Goal: Information Seeking & Learning: Learn about a topic

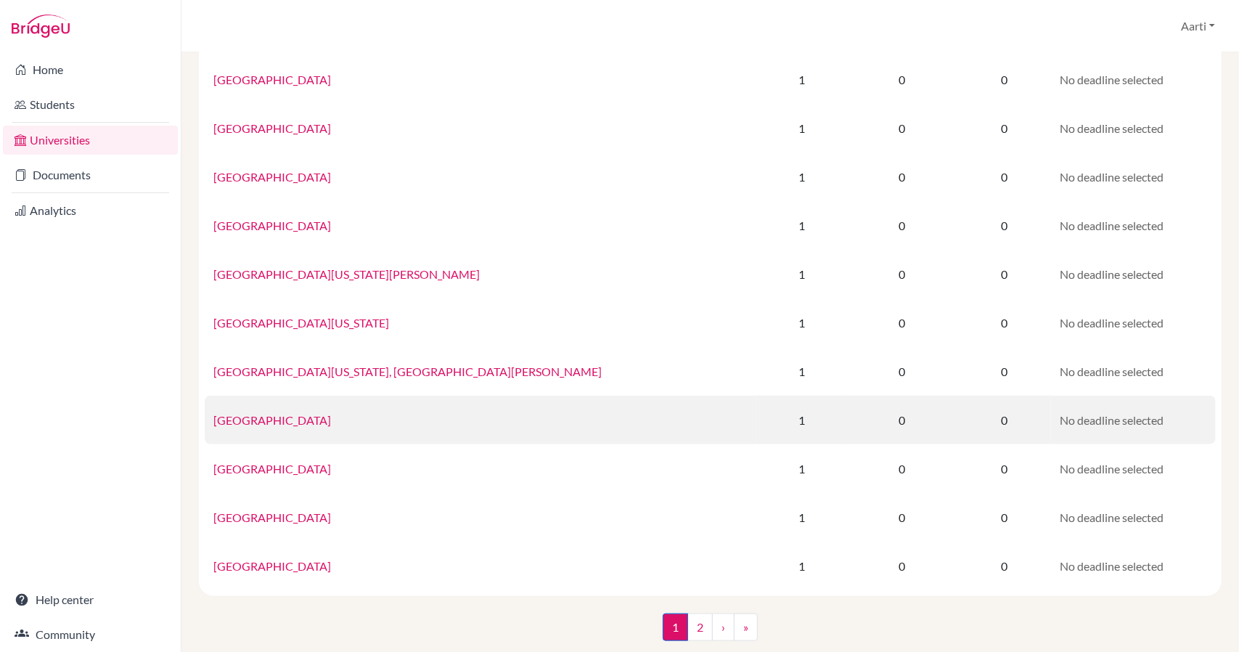
scroll to position [823, 0]
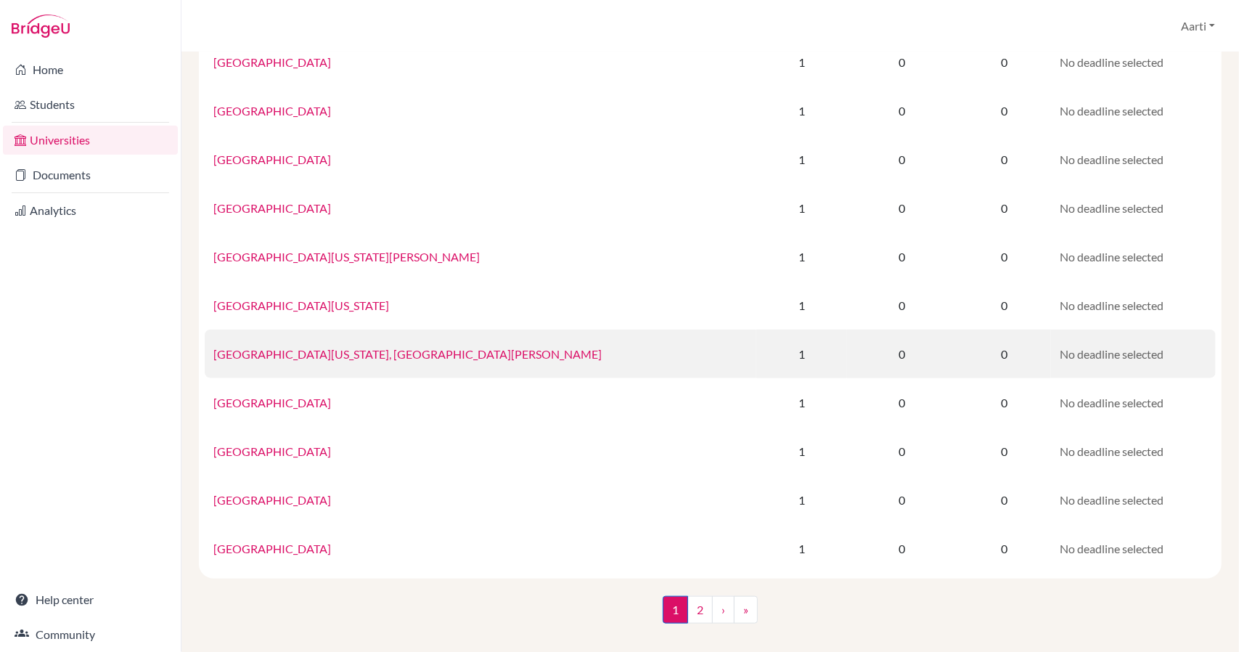
click at [250, 362] on td "[GEOGRAPHIC_DATA][US_STATE], [GEOGRAPHIC_DATA][PERSON_NAME]" at bounding box center [481, 354] width 552 height 49
click at [256, 356] on link "[GEOGRAPHIC_DATA][US_STATE], [GEOGRAPHIC_DATA][PERSON_NAME]" at bounding box center [407, 354] width 388 height 14
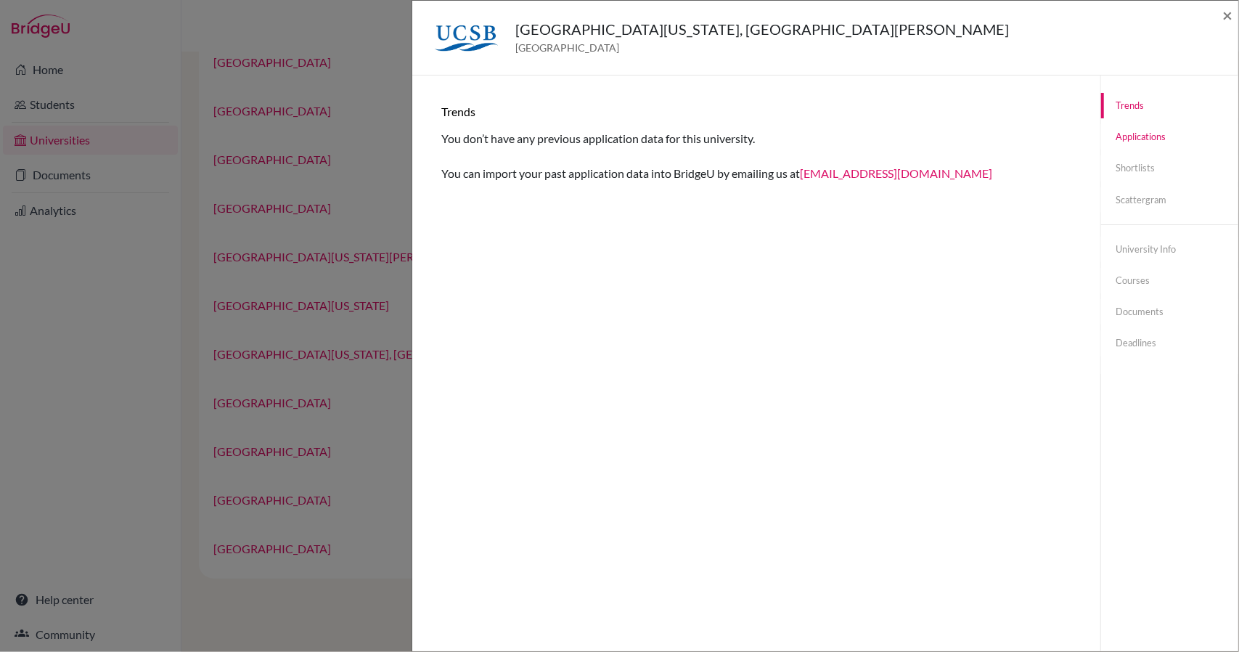
click at [1114, 138] on link "Applications" at bounding box center [1169, 136] width 137 height 25
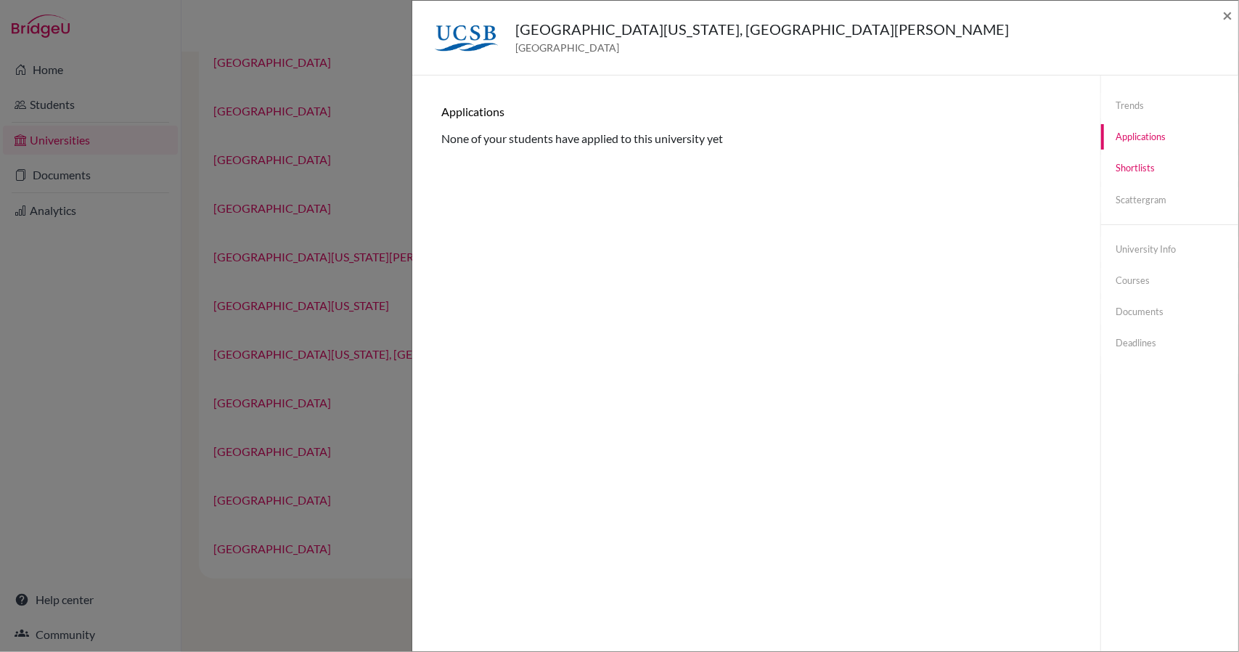
click at [1121, 175] on link "Shortlists" at bounding box center [1169, 167] width 137 height 25
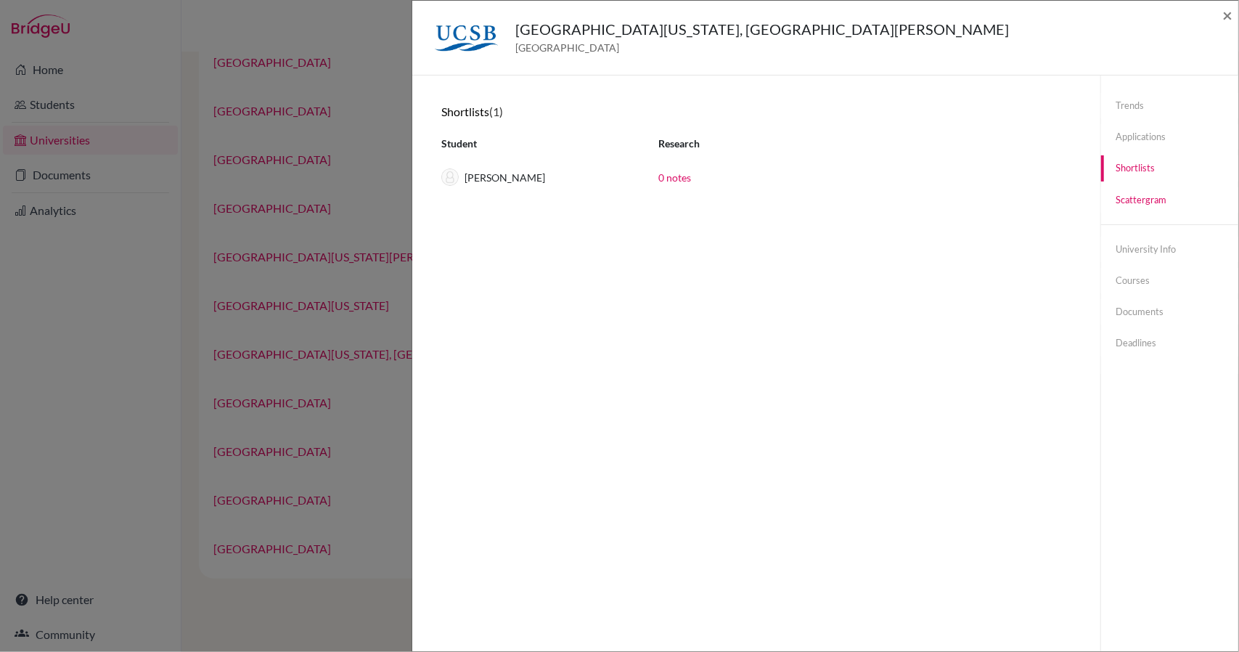
click at [1116, 198] on link "Scattergram" at bounding box center [1169, 199] width 137 height 25
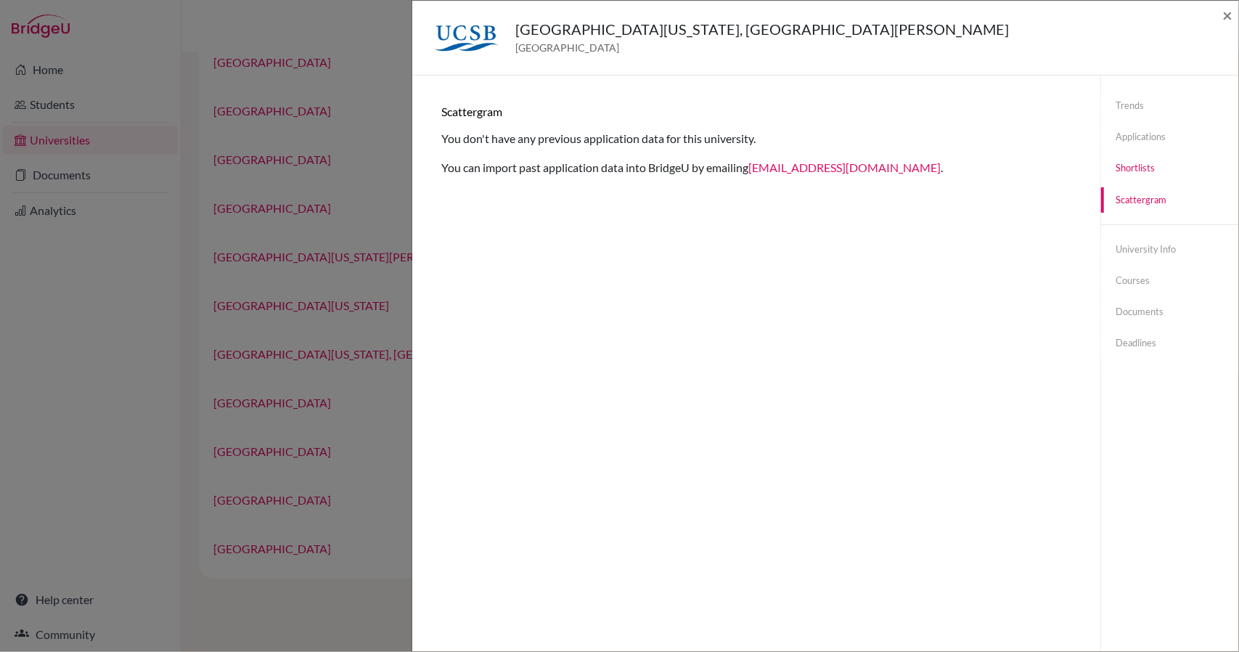
click at [1121, 171] on link "Shortlists" at bounding box center [1169, 167] width 137 height 25
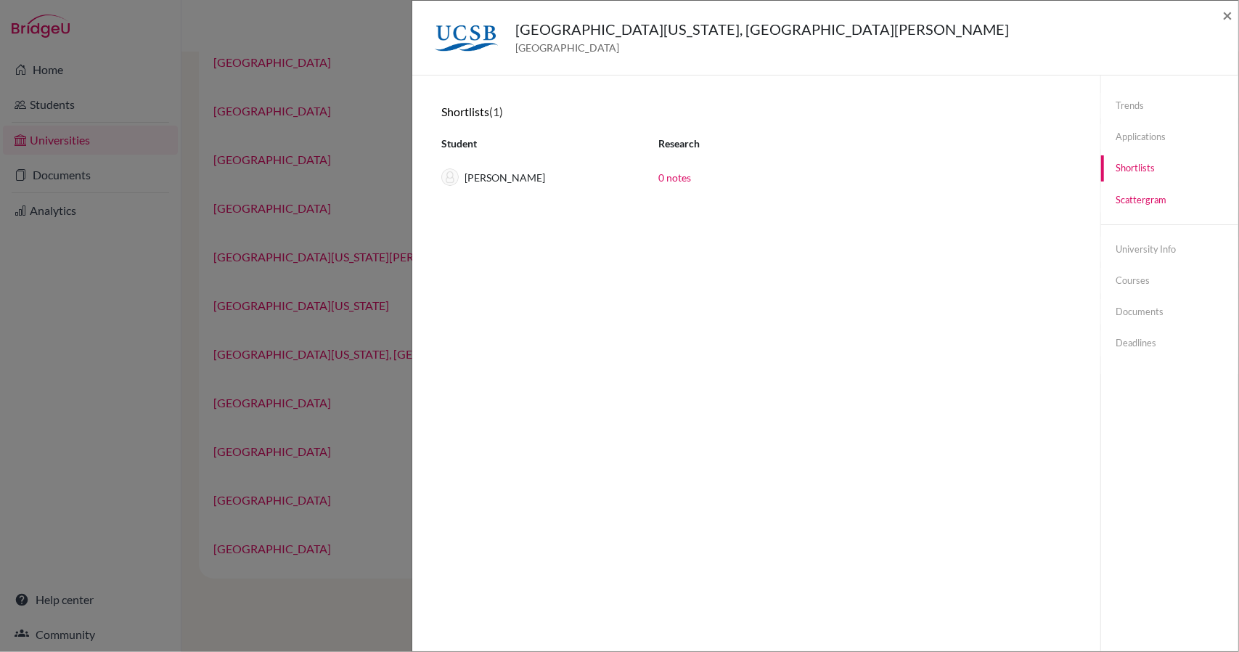
click at [1124, 187] on link "Scattergram" at bounding box center [1169, 199] width 137 height 25
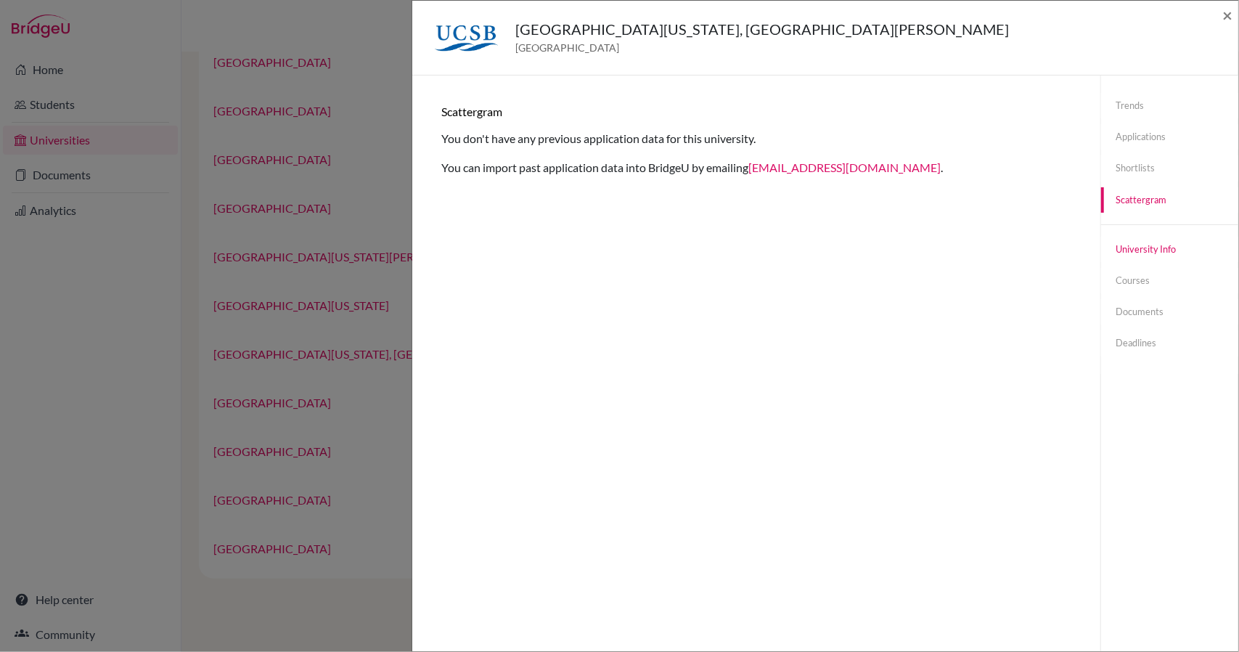
click at [1135, 247] on link "University info" at bounding box center [1169, 249] width 137 height 25
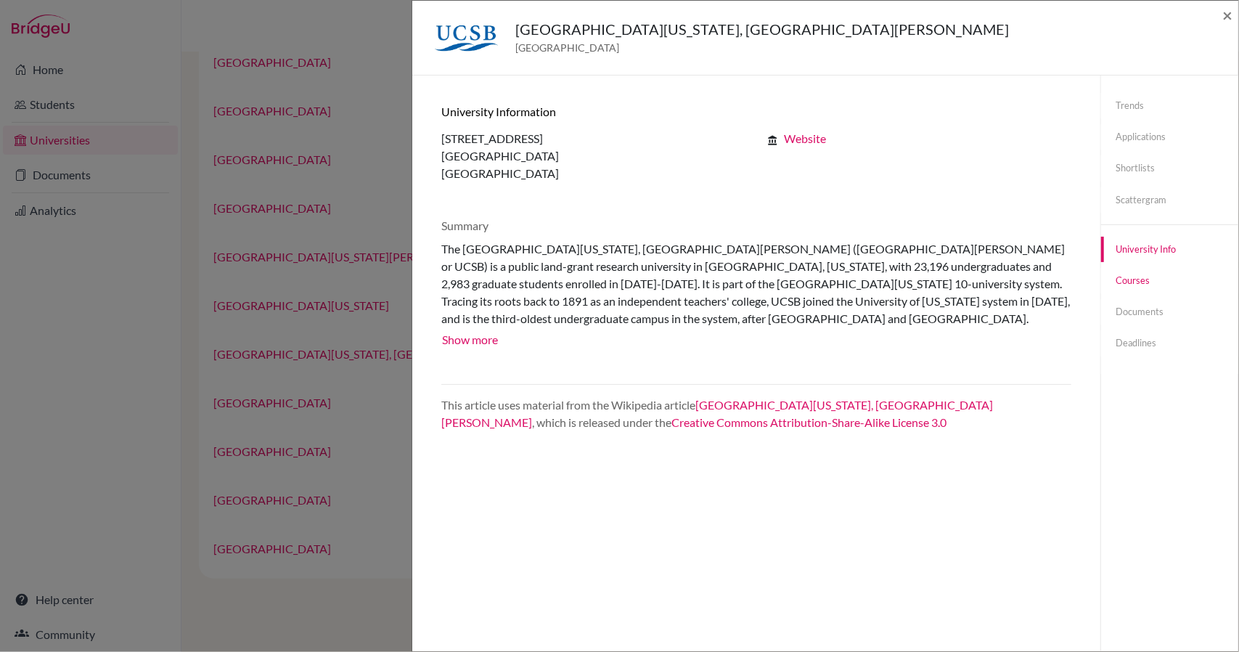
click at [1142, 281] on link "Courses" at bounding box center [1169, 280] width 137 height 25
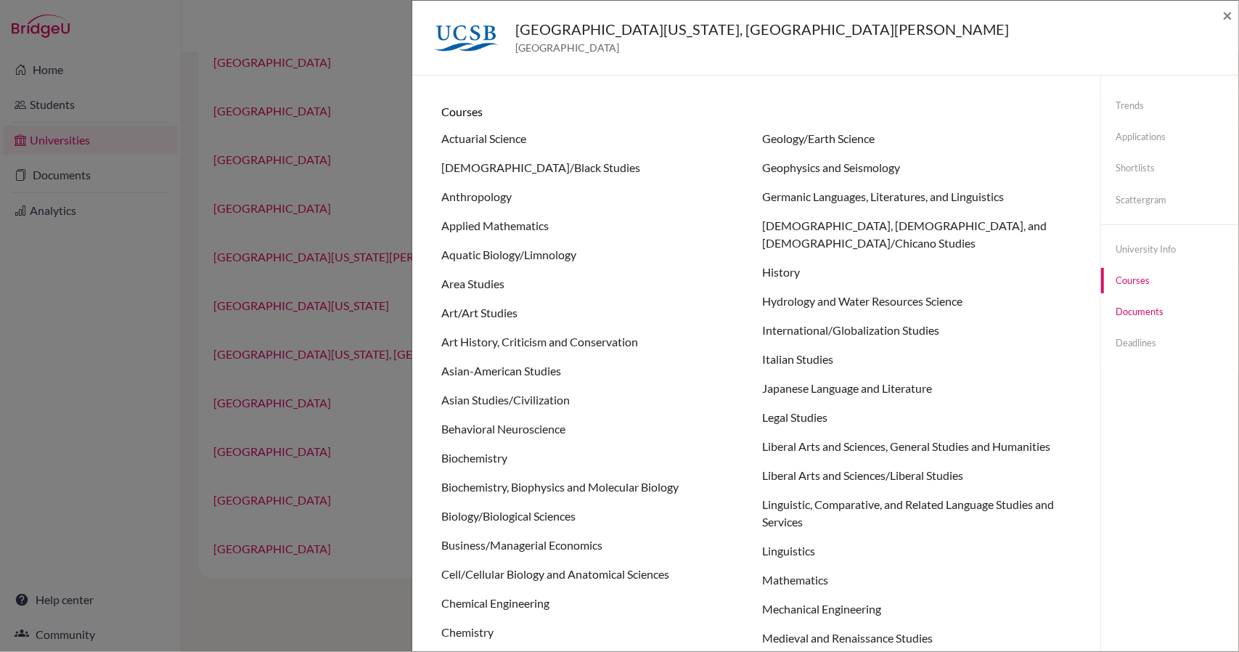
click at [1135, 311] on link "Documents" at bounding box center [1169, 311] width 137 height 25
